Goal: Find specific fact: Find specific fact

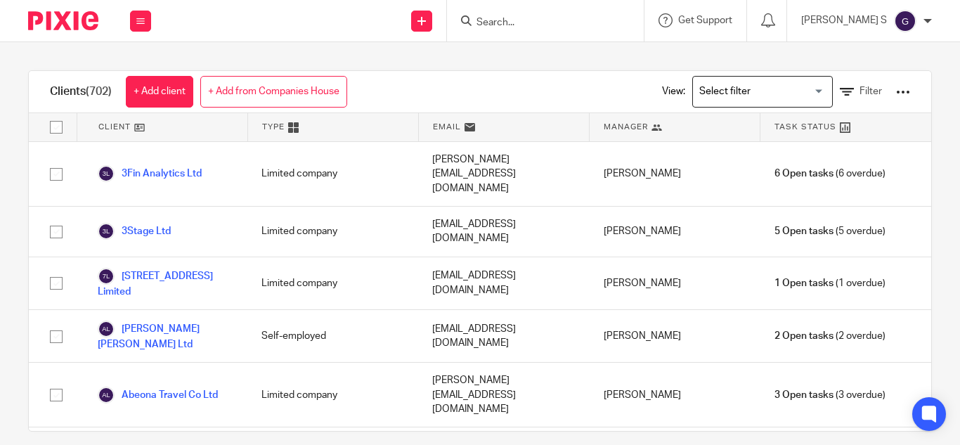
click at [550, 18] on input "Search" at bounding box center [538, 23] width 127 height 13
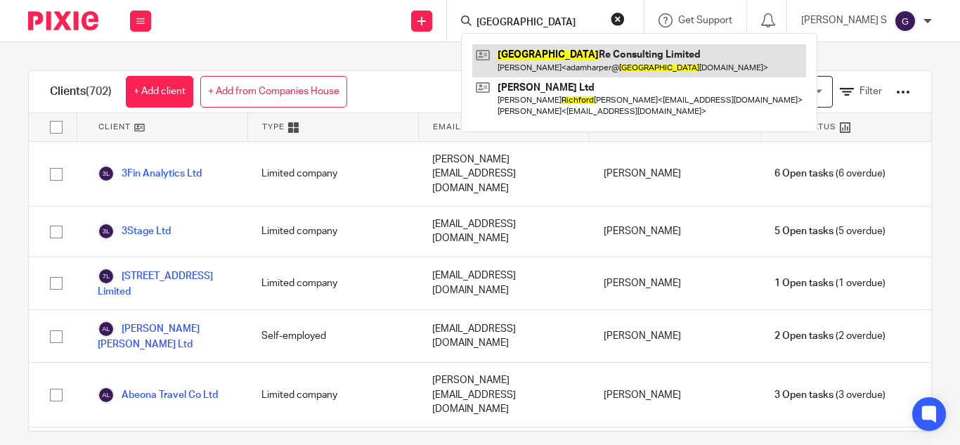
type input "[GEOGRAPHIC_DATA]"
click at [569, 61] on link at bounding box center [639, 60] width 334 height 32
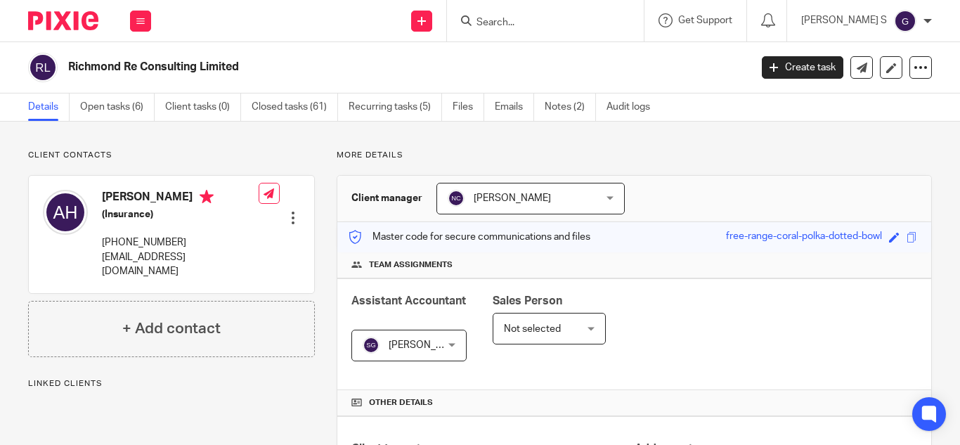
scroll to position [514, 0]
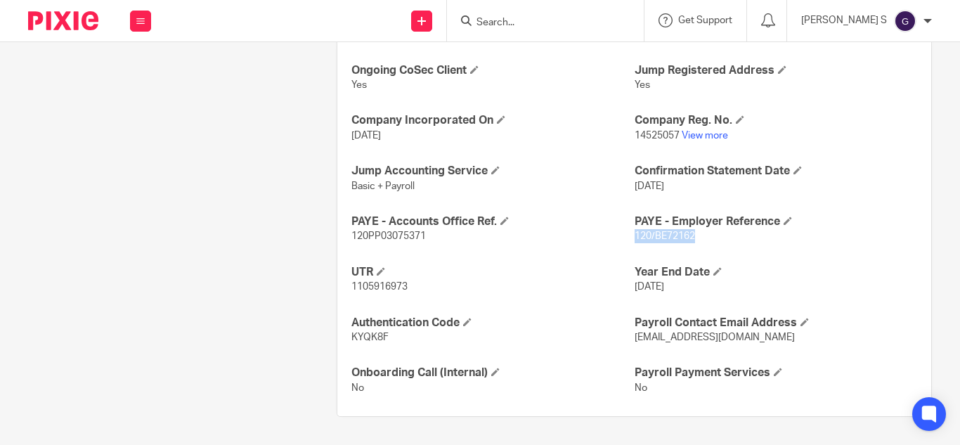
drag, startPoint x: 629, startPoint y: 237, endPoint x: 687, endPoint y: 239, distance: 58.4
click at [687, 239] on span "120/BE72162" at bounding box center [665, 236] width 60 height 10
copy span "120/BE72162"
drag, startPoint x: 346, startPoint y: 235, endPoint x: 426, endPoint y: 234, distance: 80.1
click at [426, 233] on div "Ongoing CoSec Client Yes Jump Registered Address Yes Company Incorporated On 6 …" at bounding box center [634, 229] width 594 height 375
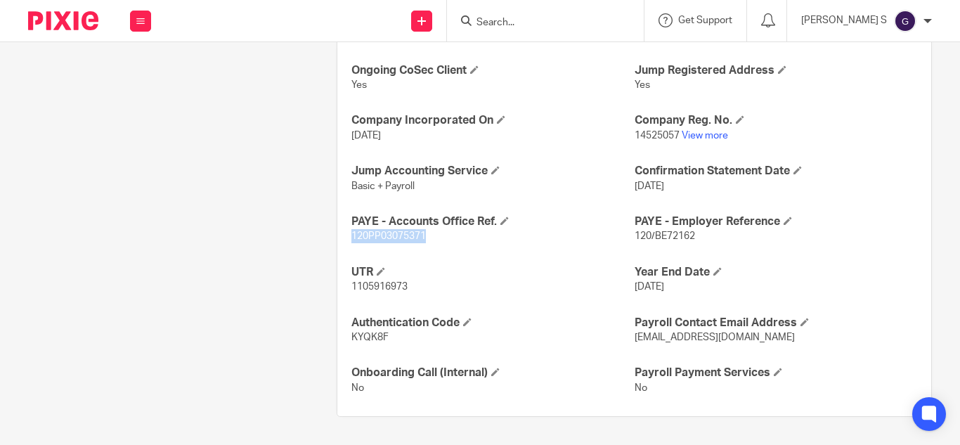
copy span "120PP03075371"
